Goal: Entertainment & Leisure: Consume media (video, audio)

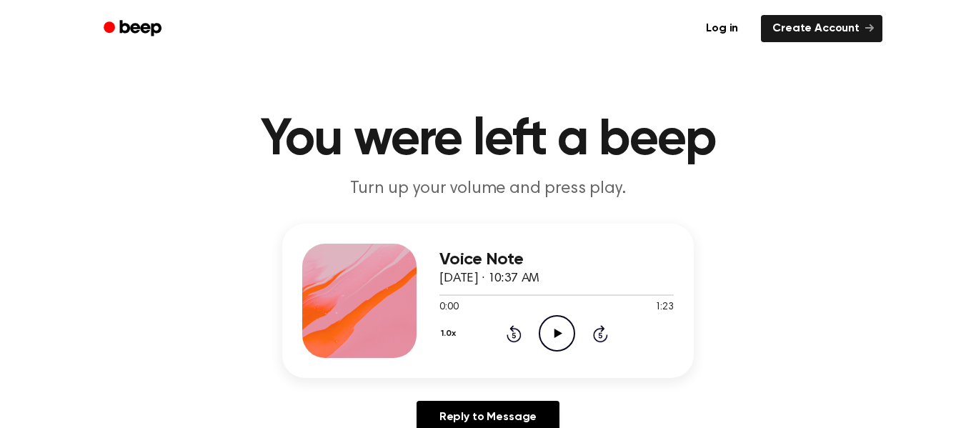
click at [566, 321] on icon "Play Audio" at bounding box center [557, 333] width 36 height 36
click at [572, 346] on icon "Play Audio" at bounding box center [557, 333] width 36 height 36
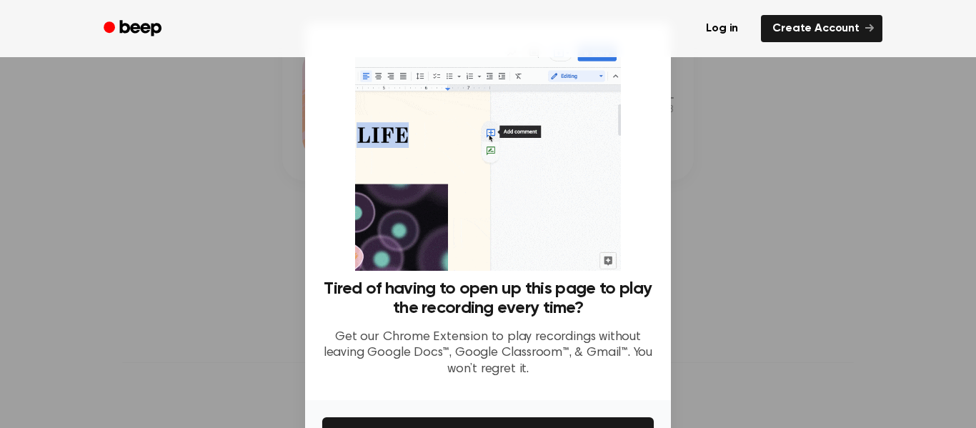
scroll to position [92, 0]
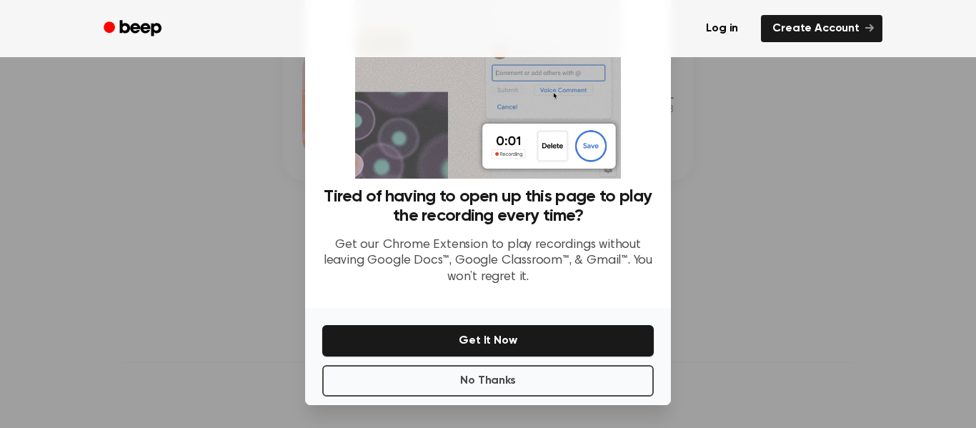
click at [747, 251] on div at bounding box center [488, 214] width 976 height 428
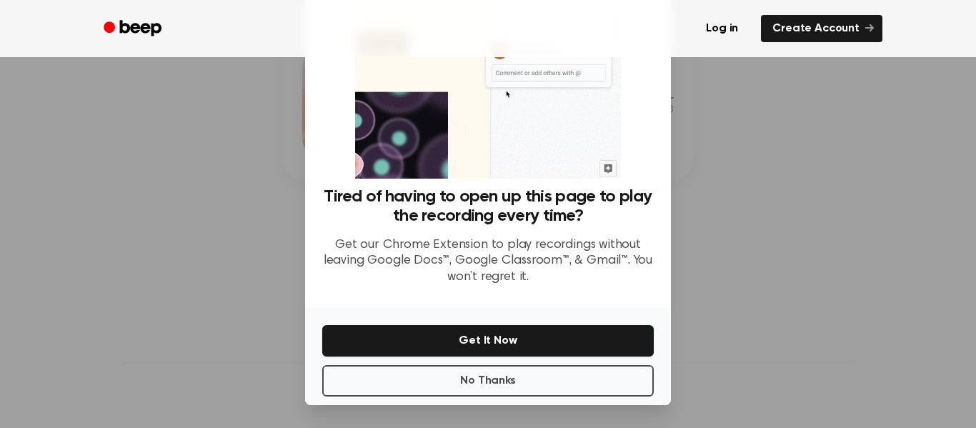
click at [769, 253] on div at bounding box center [488, 214] width 976 height 428
click at [764, 263] on div at bounding box center [488, 214] width 976 height 428
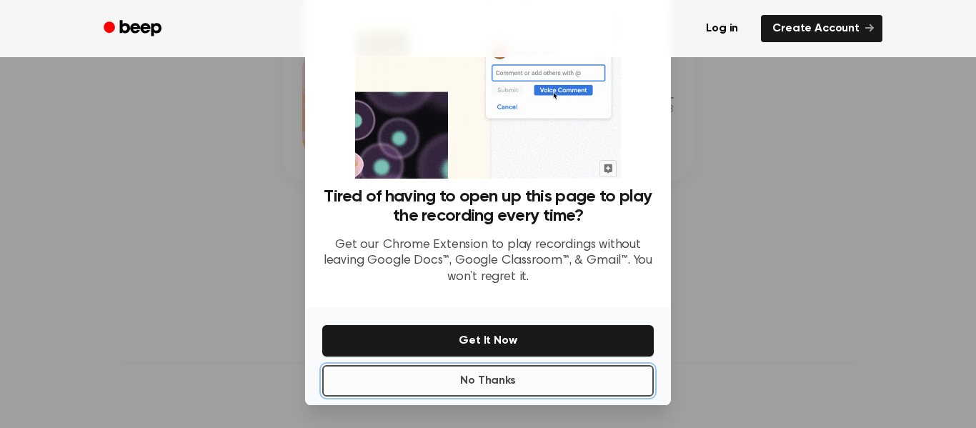
click at [562, 383] on button "No Thanks" at bounding box center [487, 380] width 331 height 31
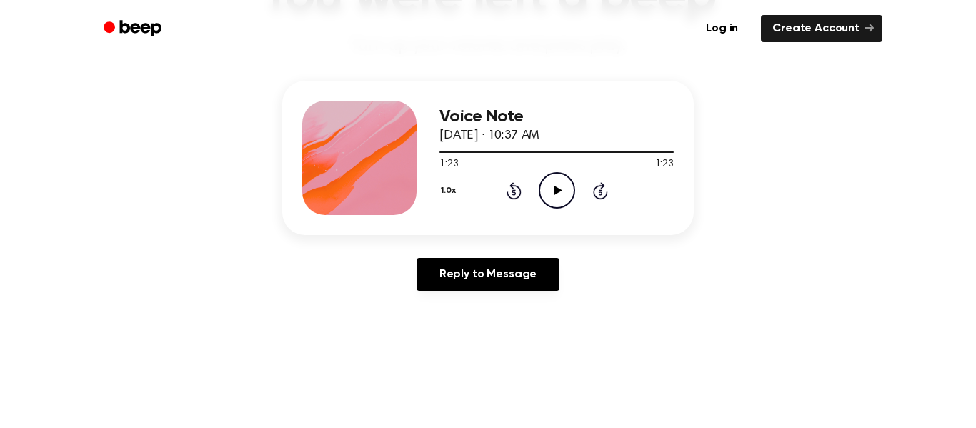
scroll to position [90, 0]
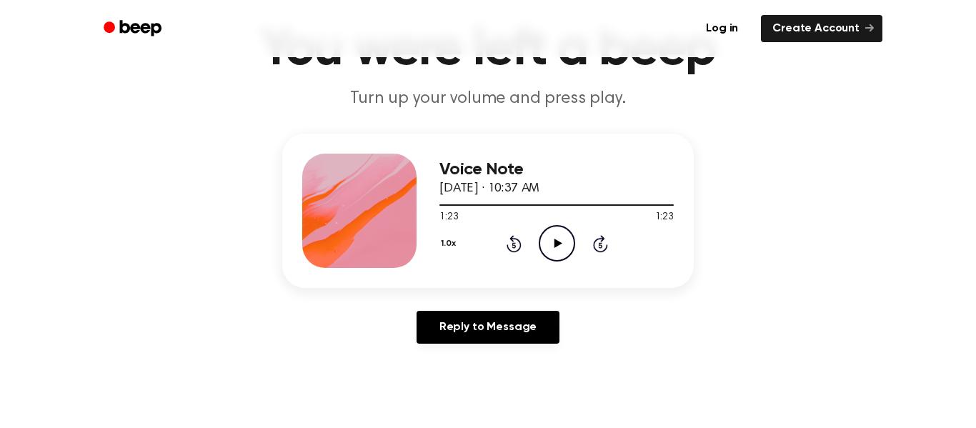
click at [515, 244] on icon "Rewind 5 seconds" at bounding box center [514, 243] width 16 height 19
click at [518, 243] on icon "Rewind 5 seconds" at bounding box center [514, 243] width 16 height 19
click at [514, 252] on icon at bounding box center [513, 243] width 15 height 17
click at [514, 245] on icon at bounding box center [513, 245] width 4 height 6
click at [518, 247] on icon "Rewind 5 seconds" at bounding box center [514, 243] width 16 height 19
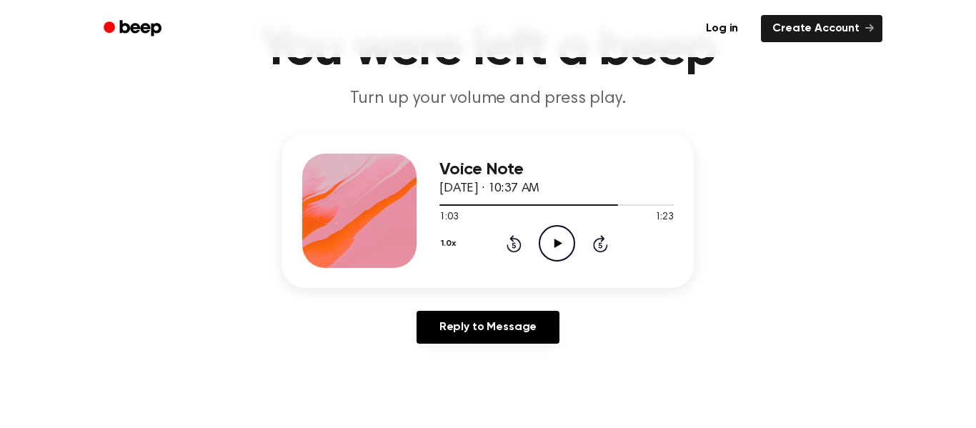
click at [520, 251] on icon "Rewind 5 seconds" at bounding box center [514, 243] width 16 height 19
click at [519, 254] on div "1.0x Rewind 5 seconds Play Audio Skip 5 seconds" at bounding box center [556, 243] width 234 height 36
click at [518, 253] on div "1.0x Rewind 5 seconds Play Audio Skip 5 seconds" at bounding box center [556, 243] width 234 height 36
click at [514, 246] on icon "Rewind 5 seconds" at bounding box center [514, 243] width 16 height 19
click at [514, 245] on icon at bounding box center [513, 245] width 4 height 6
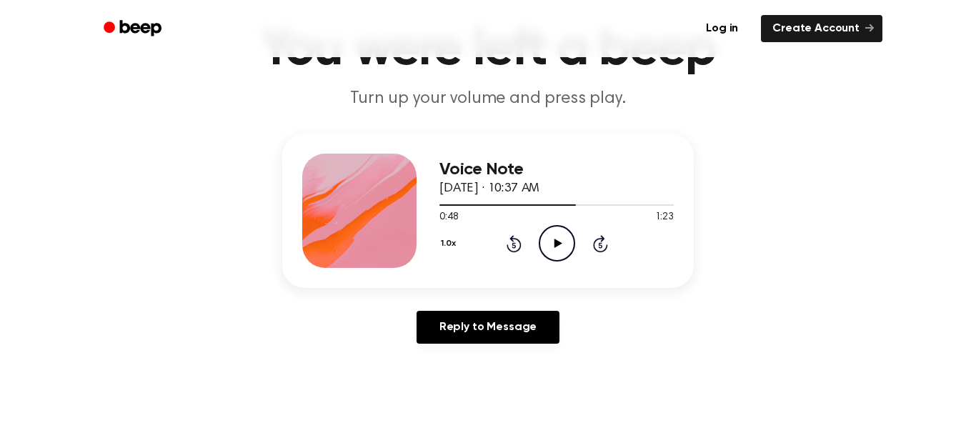
click at [516, 251] on icon at bounding box center [513, 243] width 15 height 17
click at [514, 245] on icon at bounding box center [513, 245] width 4 height 6
click at [515, 251] on icon at bounding box center [513, 243] width 15 height 17
click at [514, 246] on icon "Rewind 5 seconds" at bounding box center [514, 243] width 16 height 19
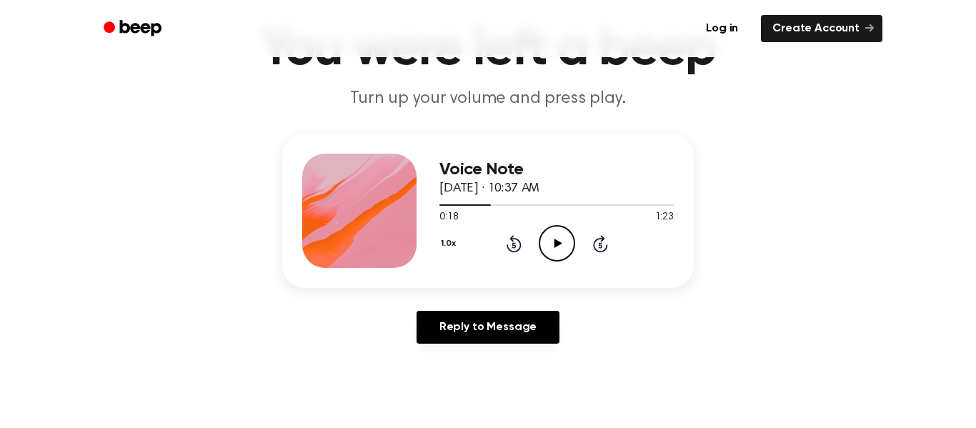
click at [514, 246] on icon at bounding box center [513, 245] width 4 height 6
click at [515, 246] on icon at bounding box center [513, 245] width 4 height 6
click at [514, 245] on icon at bounding box center [513, 245] width 4 height 6
click at [514, 246] on icon "Rewind 5 seconds" at bounding box center [514, 243] width 16 height 19
click at [514, 241] on icon "Rewind 5 seconds" at bounding box center [514, 243] width 16 height 19
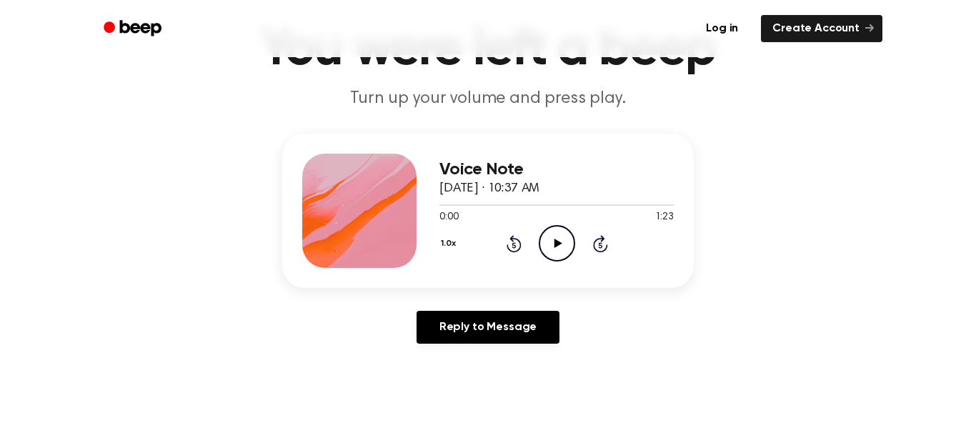
click at [562, 240] on icon "Play Audio" at bounding box center [557, 243] width 36 height 36
